Goal: Transaction & Acquisition: Purchase product/service

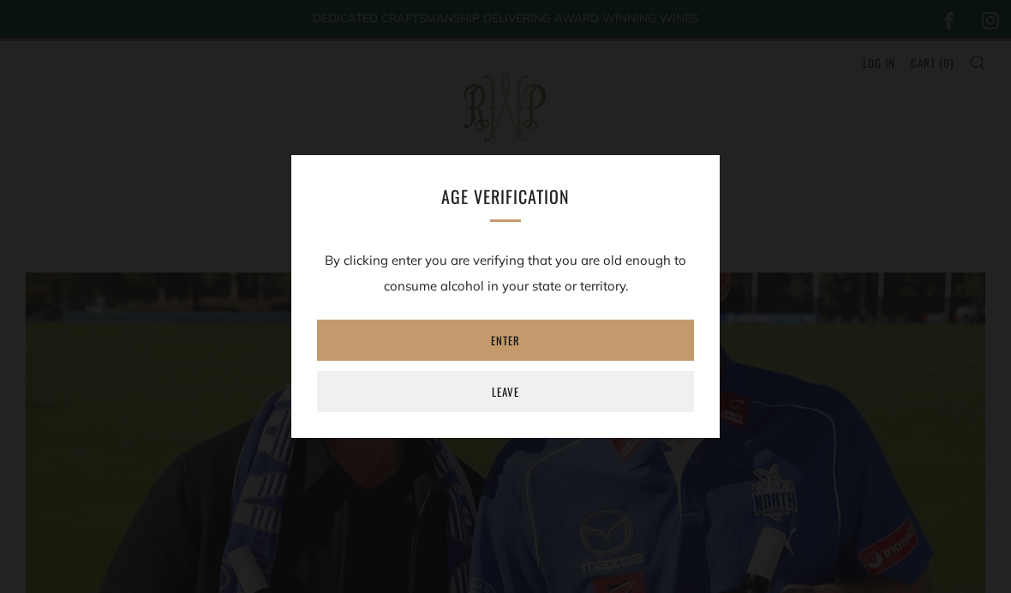
click at [522, 342] on link "Enter" at bounding box center [505, 340] width 377 height 41
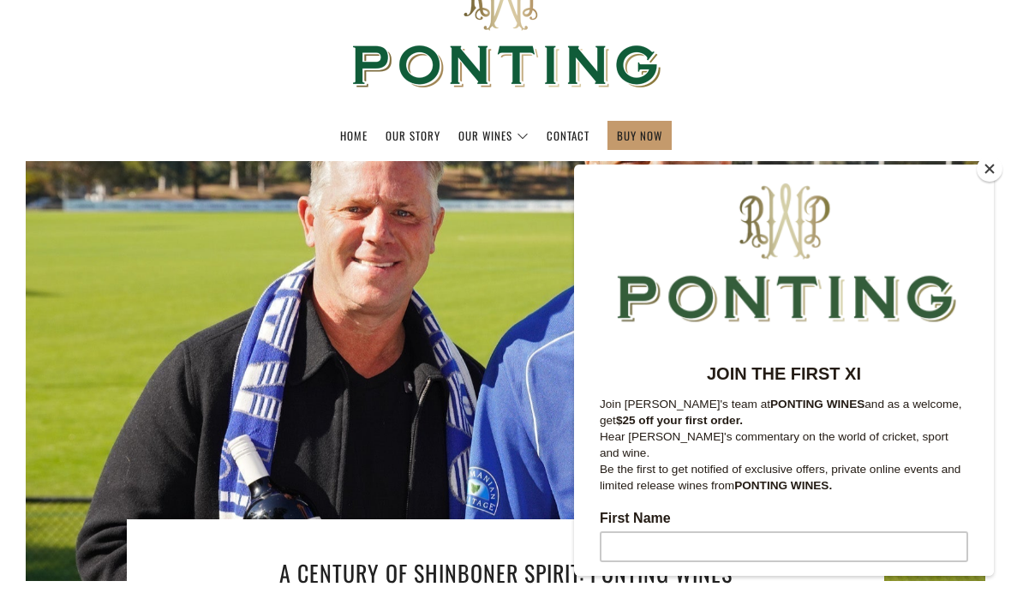
scroll to position [113, 0]
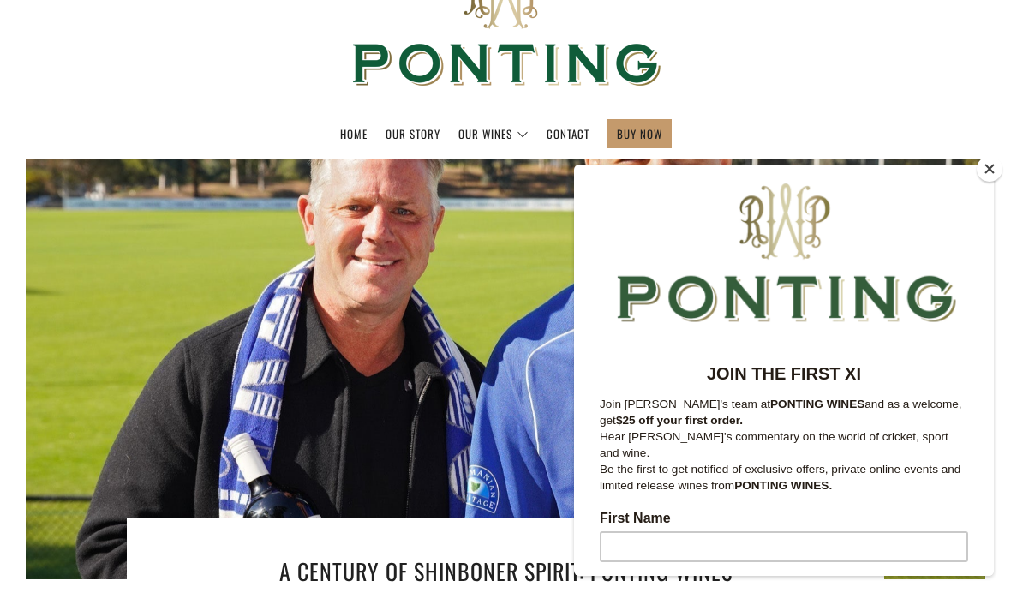
click at [987, 182] on button "Close" at bounding box center [990, 169] width 26 height 26
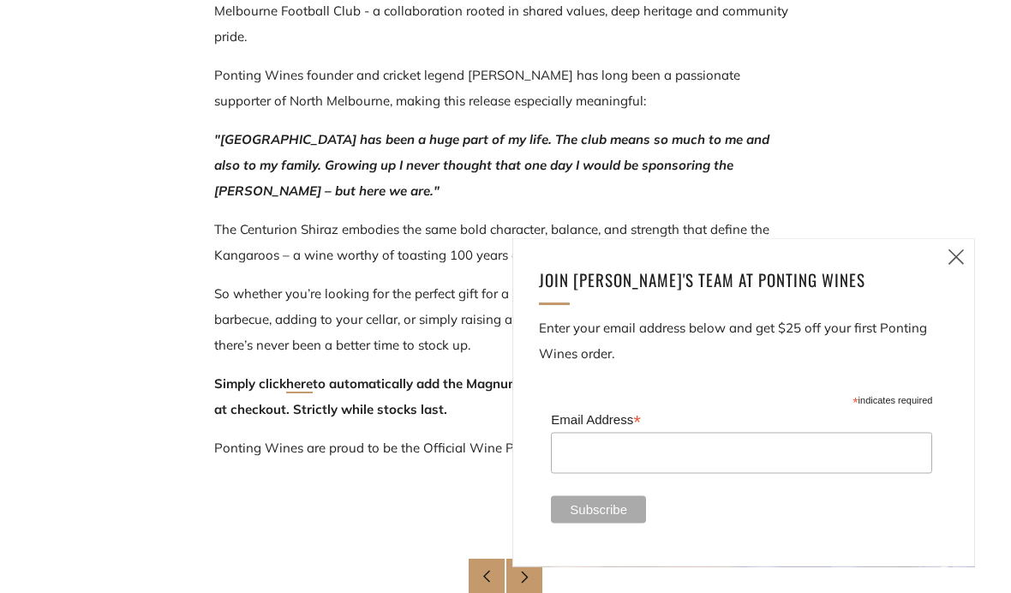
scroll to position [1073, 0]
click at [956, 267] on icon at bounding box center [956, 256] width 21 height 21
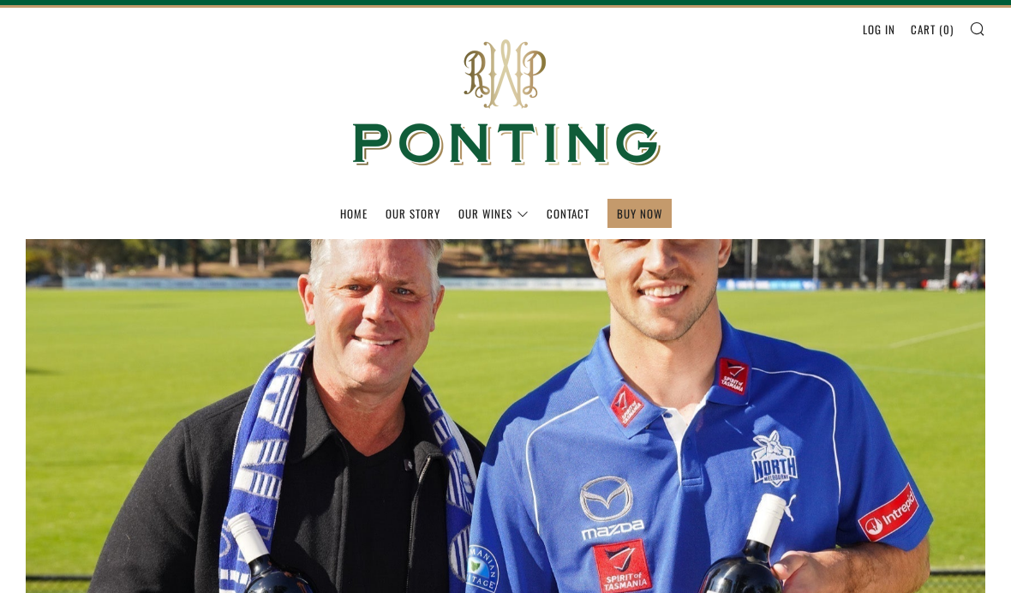
scroll to position [0, 0]
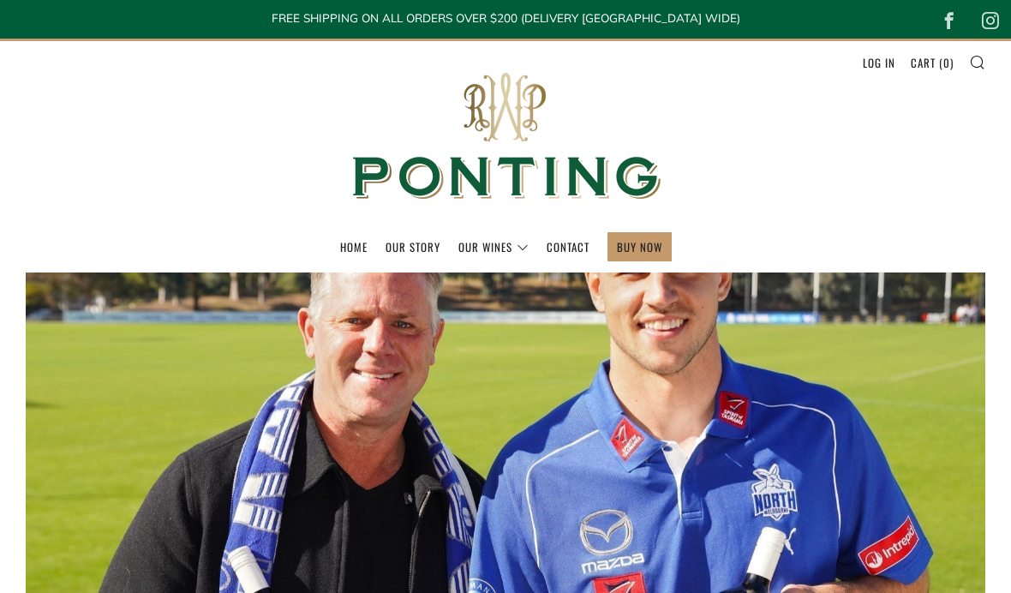
click at [358, 254] on link "Home" at bounding box center [353, 246] width 27 height 27
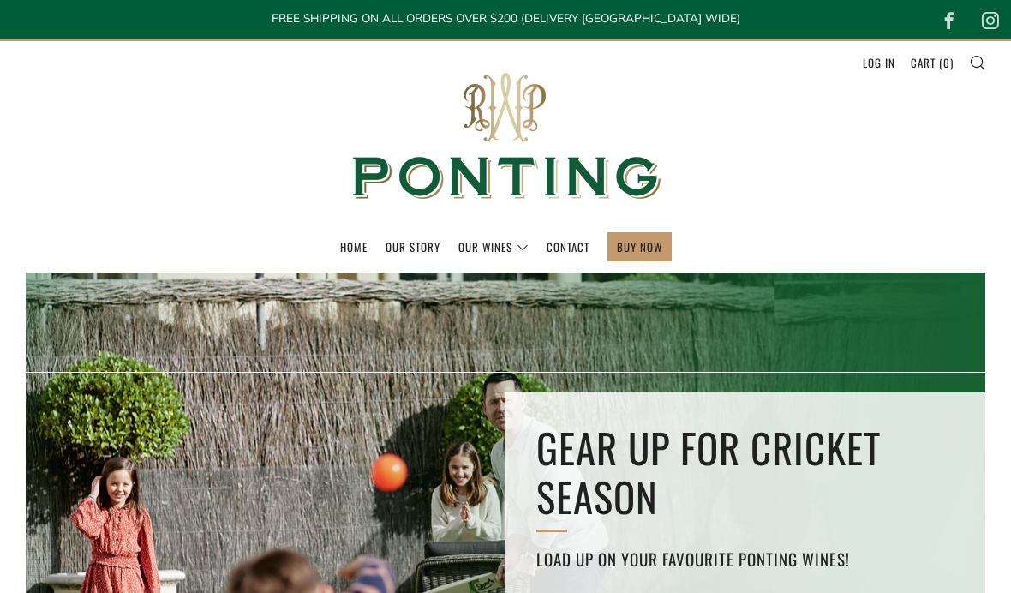
click at [0, 0] on link "The Collection" at bounding box center [0, 0] width 0 height 0
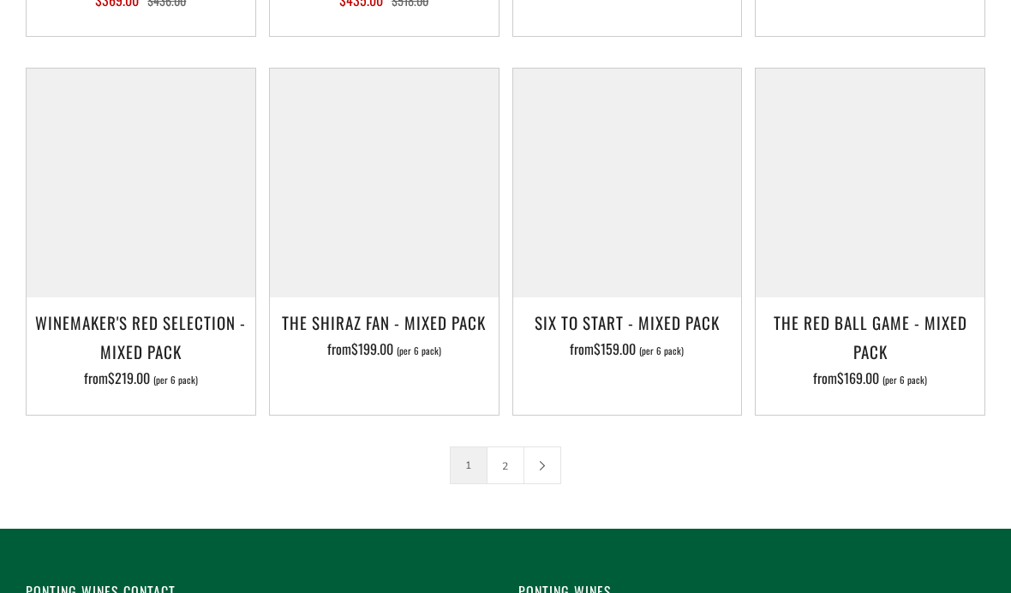
scroll to position [2368, 0]
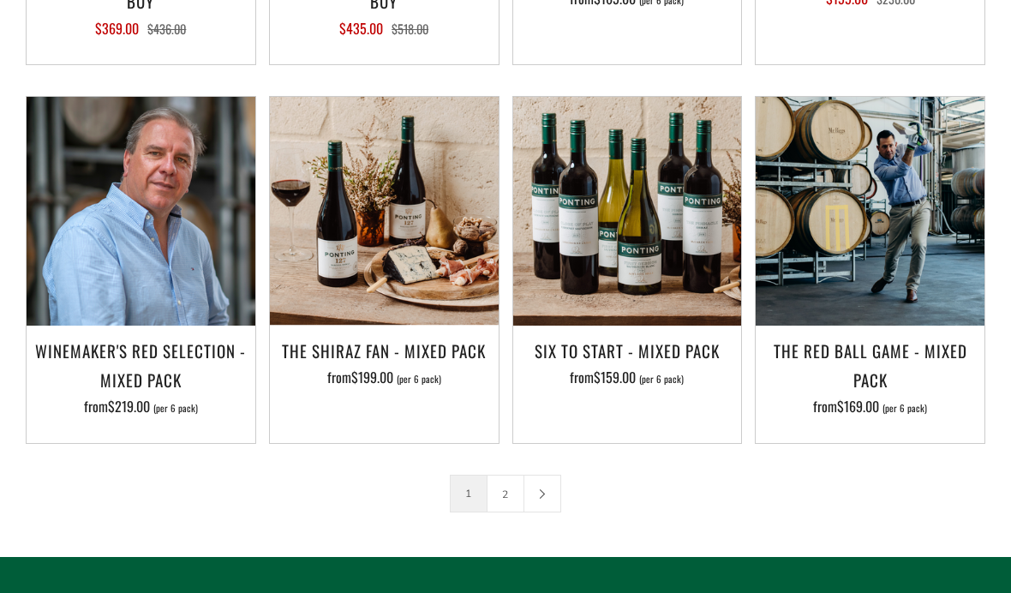
click at [388, 337] on h3 "The Shiraz Fan - Mixed Pack" at bounding box center [384, 350] width 212 height 29
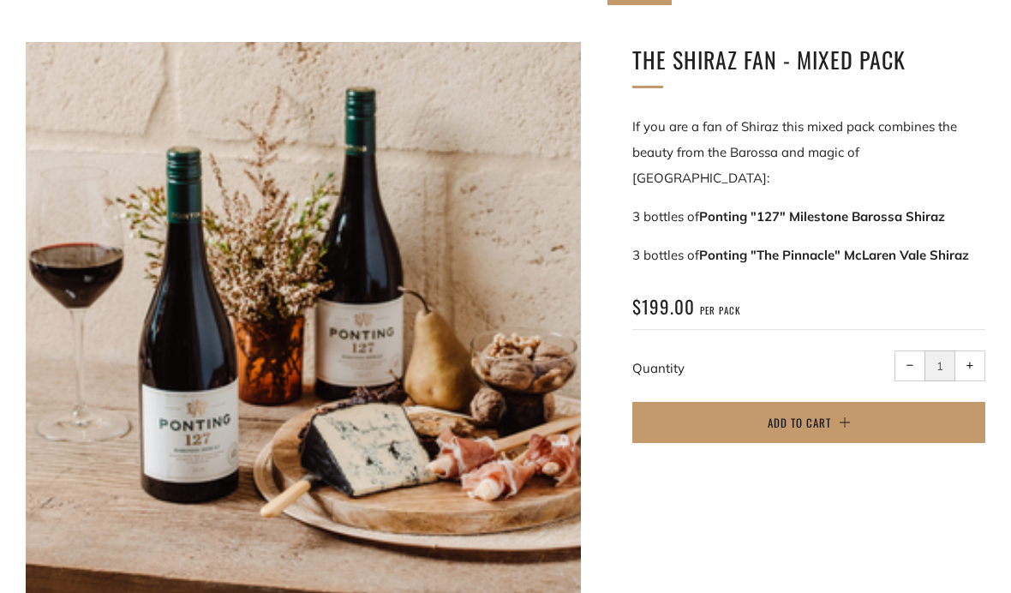
scroll to position [276, 0]
